Goal: Transaction & Acquisition: Book appointment/travel/reservation

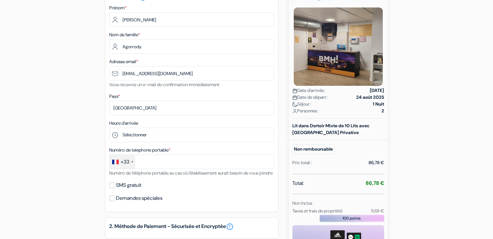
scroll to position [109, 0]
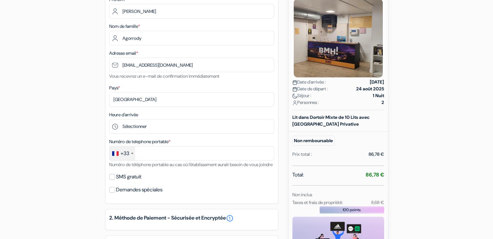
type input "[EMAIL_ADDRESS][DOMAIN_NAME]"
drag, startPoint x: 490, startPoint y: 129, endPoint x: 153, endPoint y: 134, distance: 337.3
click at [153, 134] on form "Départ add_box Auberge Bilbao Metropolitan by Bossh! Hotels Nicolás Alcorta Kal…" at bounding box center [246, 108] width 493 height 385
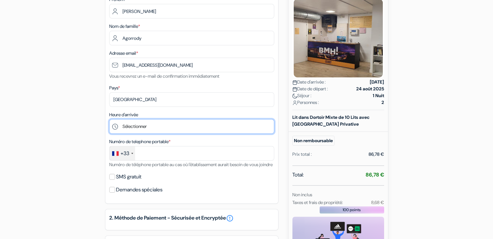
click at [153, 122] on select "Sélectionner 14:00 15:00 16:00 17:00 18:00 19:00 20:00 21:00 22:00 23:00" at bounding box center [191, 126] width 165 height 15
select select "17"
click at [109, 119] on select "Sélectionner 14:00 15:00 16:00 17:00 18:00 19:00 20:00 21:00 22:00 23:00" at bounding box center [191, 126] width 165 height 15
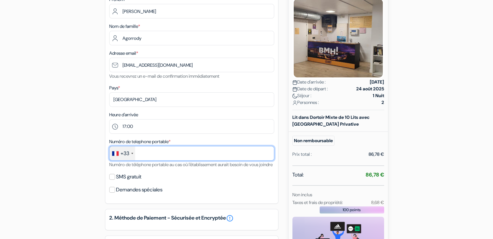
click at [160, 153] on input "text" at bounding box center [191, 153] width 165 height 15
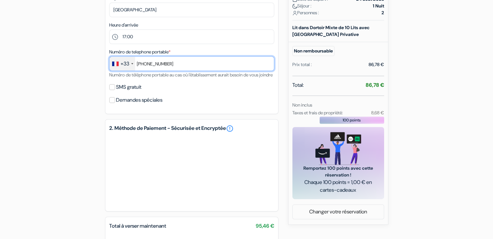
scroll to position [203, 0]
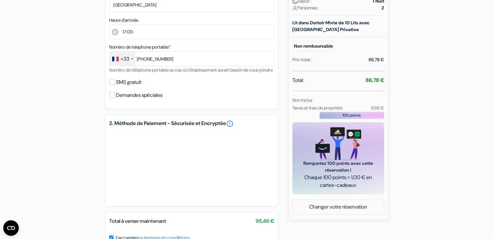
type input "6 10 07 98 14"
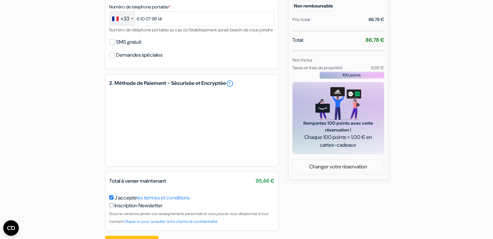
scroll to position [272, 0]
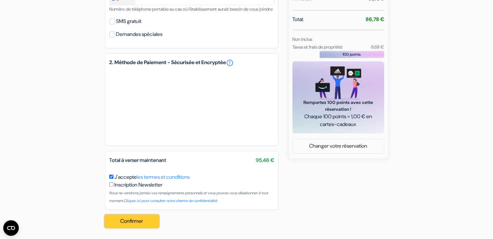
click at [124, 220] on button "Confirmer Loading..." at bounding box center [132, 221] width 54 height 12
